Goal: Task Accomplishment & Management: Complete application form

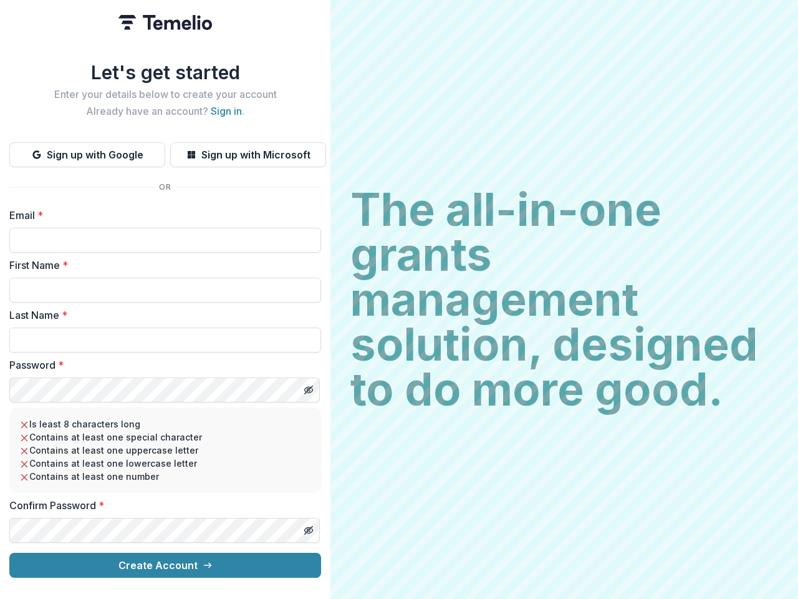
click at [399, 299] on h2 "The all-in-one grants management solution, designed to do more good." at bounding box center [564, 299] width 428 height 225
click at [87, 150] on button "Sign up with Google" at bounding box center [87, 154] width 156 height 25
click at [248, 150] on button "Sign up with Microsoft" at bounding box center [248, 154] width 156 height 25
click at [308, 386] on line "Toggle password visibility" at bounding box center [308, 389] width 7 height 7
click at [308, 526] on line "Toggle password visibility" at bounding box center [308, 529] width 7 height 7
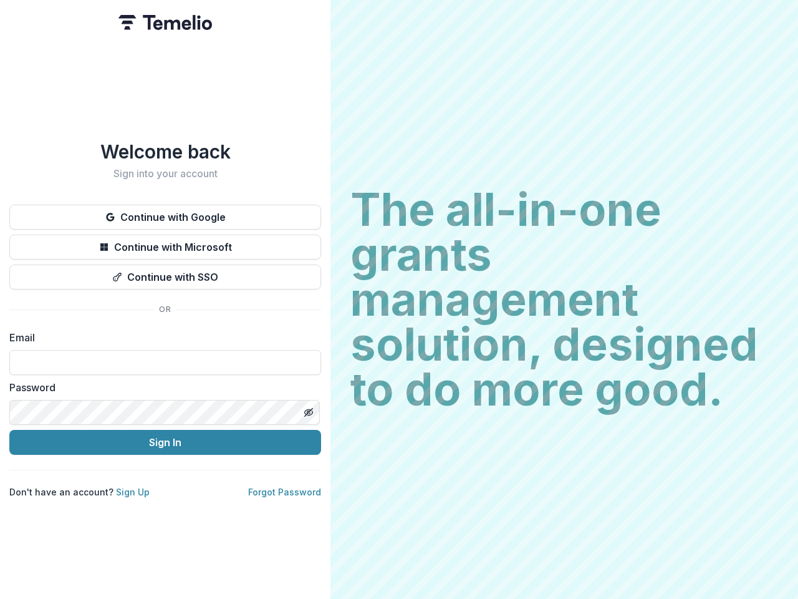
click at [399, 299] on h2 "The all-in-one grants management solution, designed to do more good." at bounding box center [564, 299] width 428 height 225
click at [165, 212] on button "Continue with Google" at bounding box center [165, 217] width 312 height 25
click at [165, 242] on button "Continue with Microsoft" at bounding box center [165, 246] width 312 height 25
click at [165, 272] on button "Continue with SSO" at bounding box center [165, 276] width 312 height 25
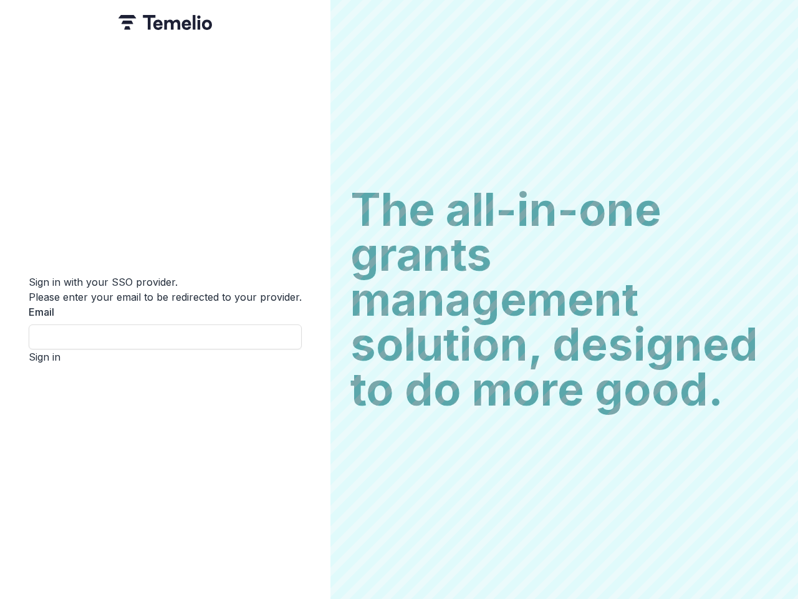
click at [308, 407] on div "Sign in with your SSO provider. Please enter your email to be redirected to you…" at bounding box center [165, 299] width 331 height 599
